Goal: Check status: Check status

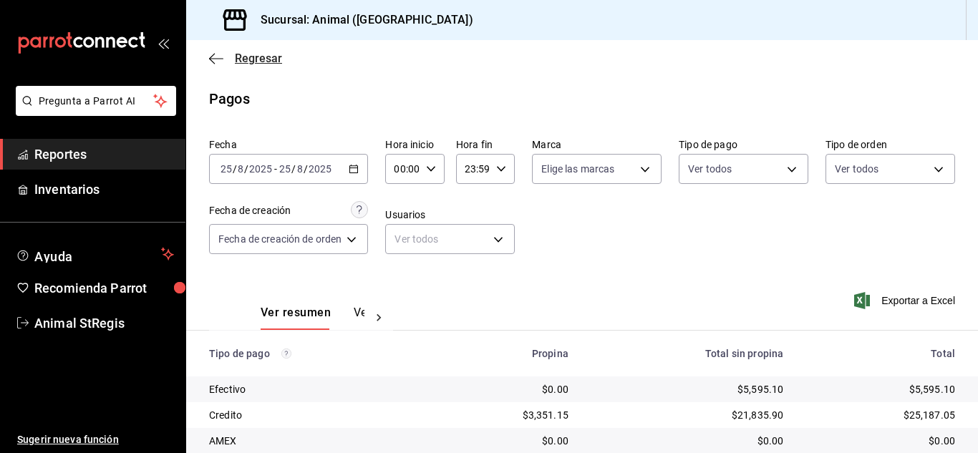
scroll to position [179, 0]
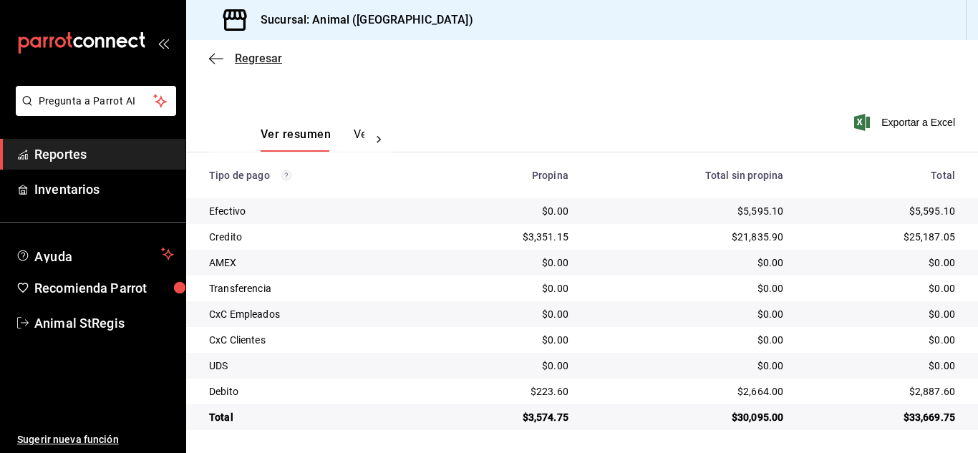
click at [249, 54] on span "Regresar" at bounding box center [258, 59] width 47 height 14
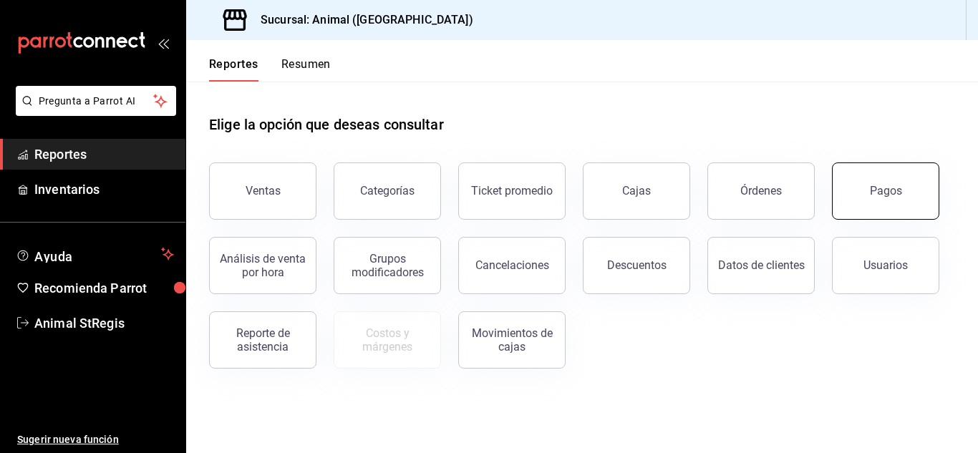
click at [899, 190] on div "Pagos" at bounding box center [886, 191] width 32 height 14
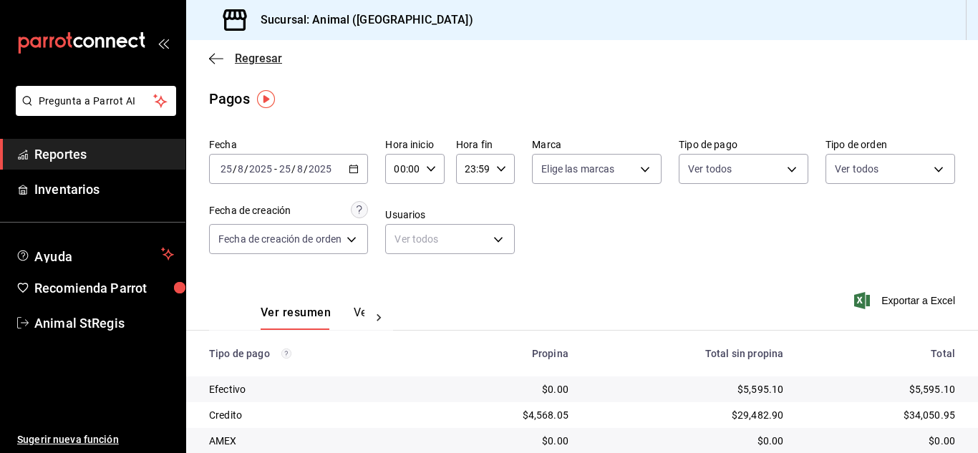
click at [256, 58] on span "Regresar" at bounding box center [258, 59] width 47 height 14
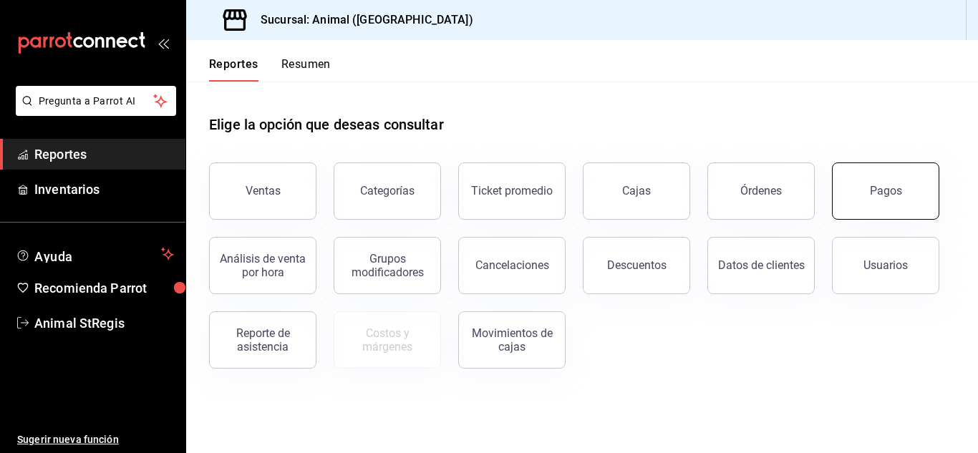
click at [903, 194] on button "Pagos" at bounding box center [885, 191] width 107 height 57
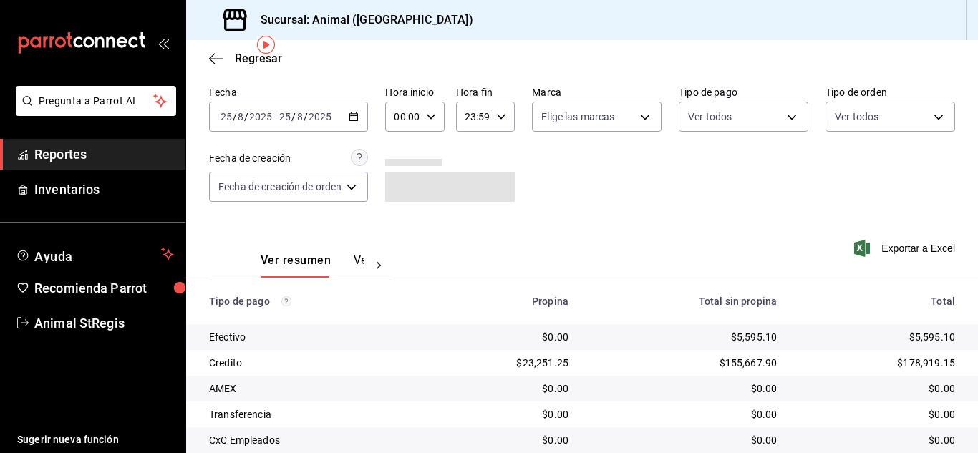
scroll to position [60, 0]
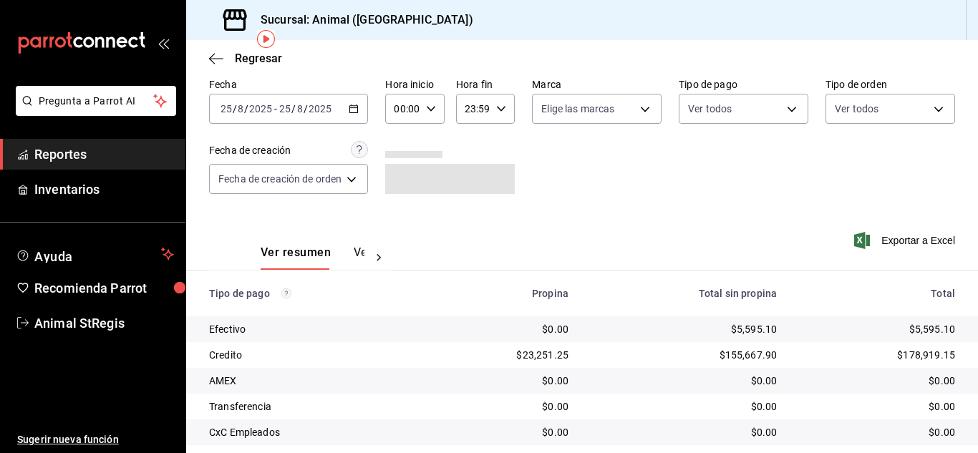
click at [410, 107] on input "00:00" at bounding box center [402, 109] width 34 height 29
click at [390, 217] on button "02" at bounding box center [401, 214] width 23 height 29
type input "02:00"
click at [528, 206] on div at bounding box center [489, 226] width 978 height 453
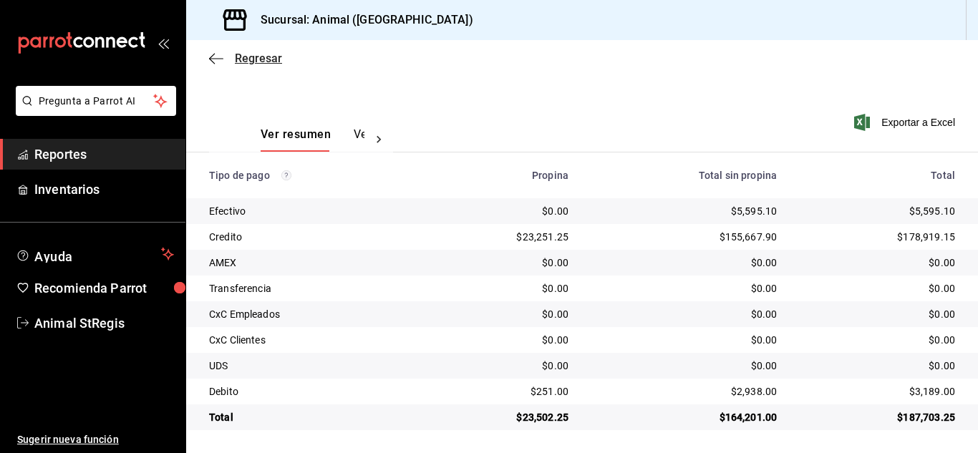
click at [261, 57] on span "Regresar" at bounding box center [258, 59] width 47 height 14
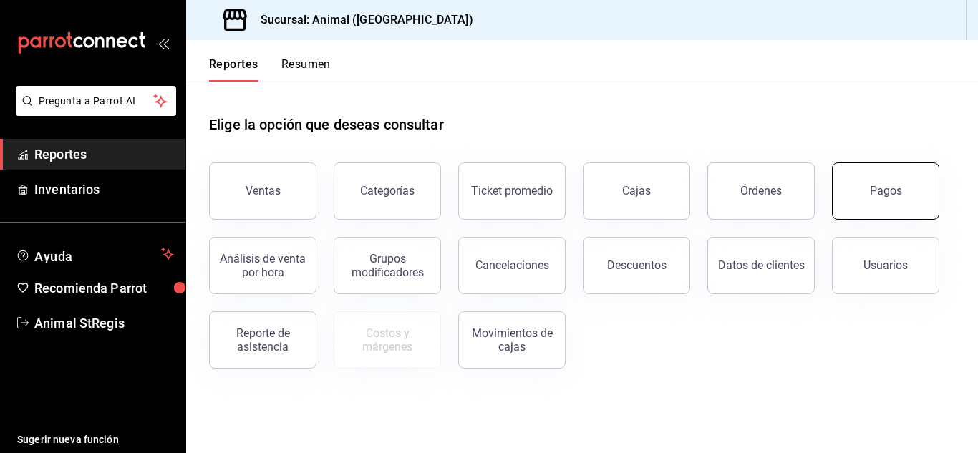
click at [871, 180] on button "Pagos" at bounding box center [885, 191] width 107 height 57
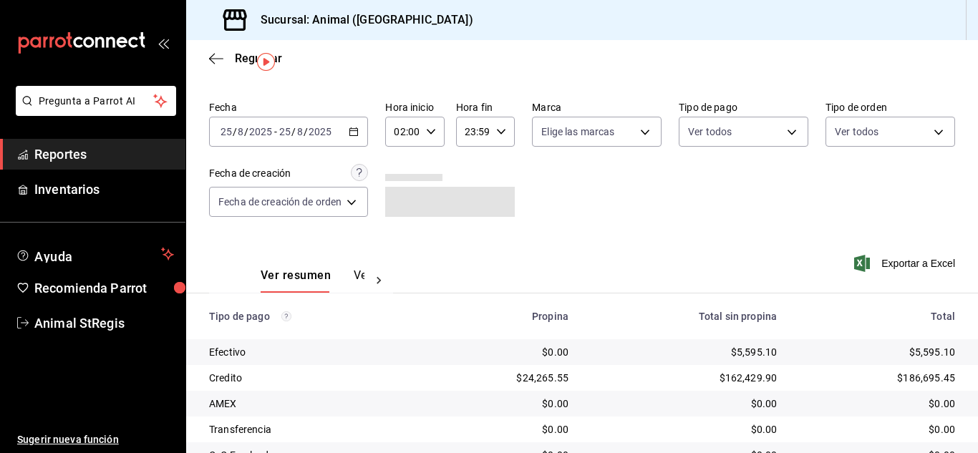
scroll to position [179, 0]
